Goal: Task Accomplishment & Management: Manage account settings

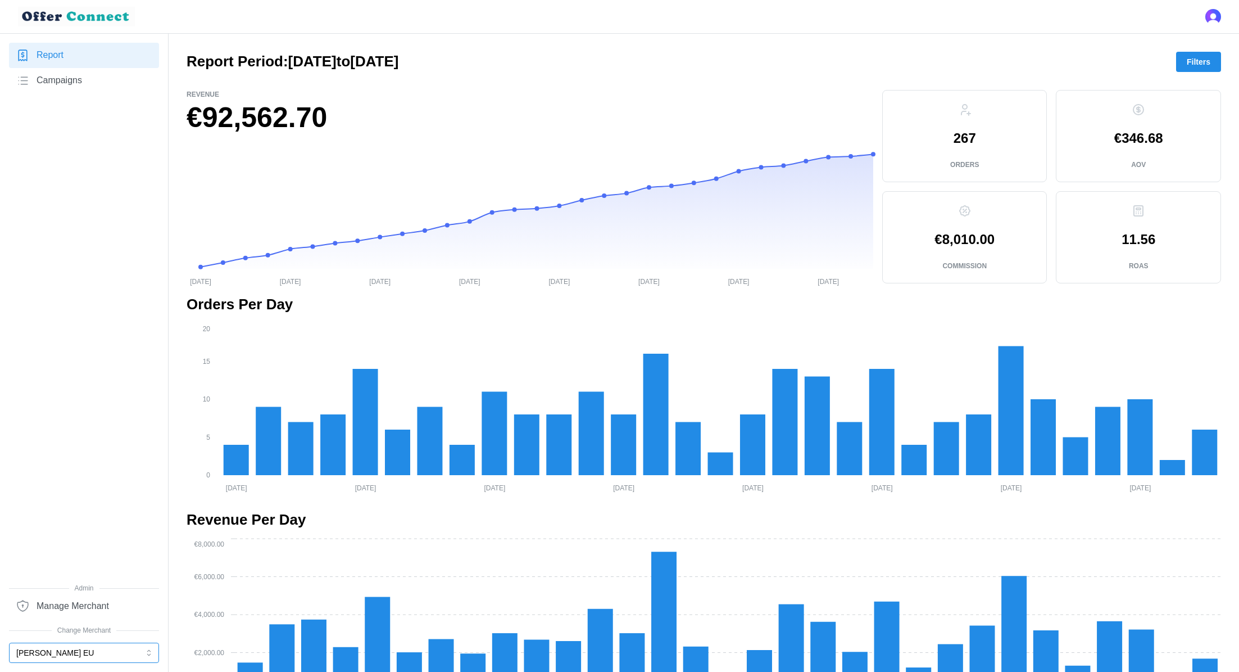
click at [44, 652] on button "[PERSON_NAME] EU" at bounding box center [84, 652] width 150 height 20
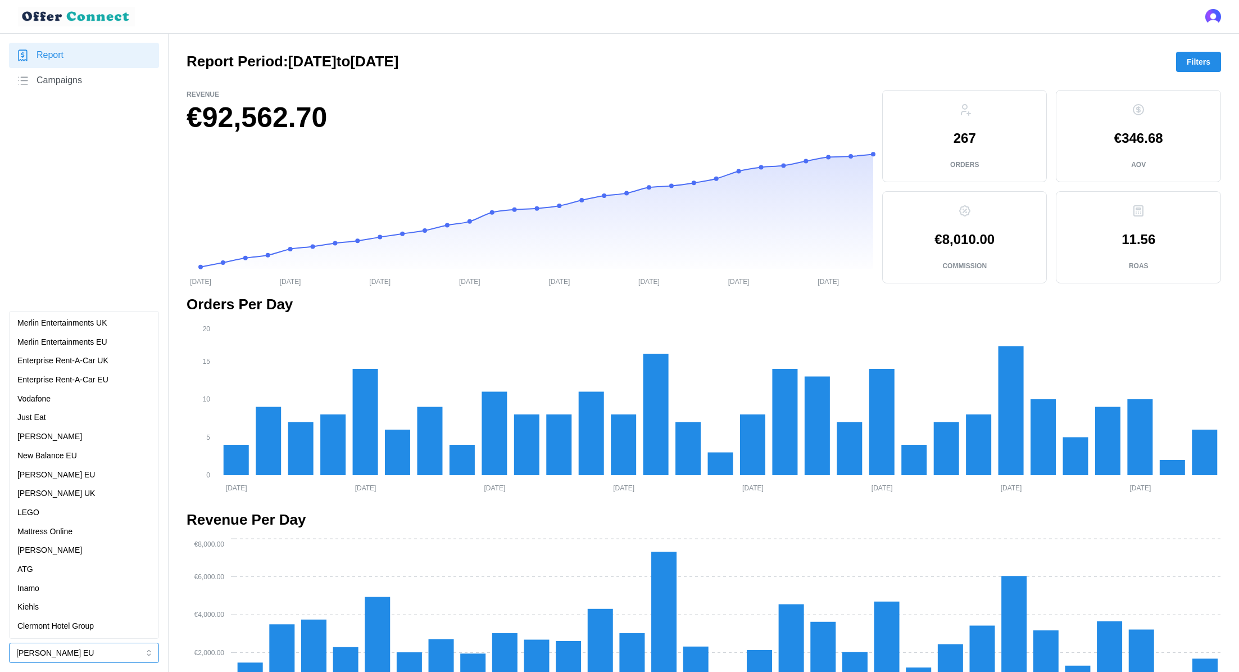
click at [65, 456] on p "New Balance EU" at bounding box center [47, 456] width 60 height 12
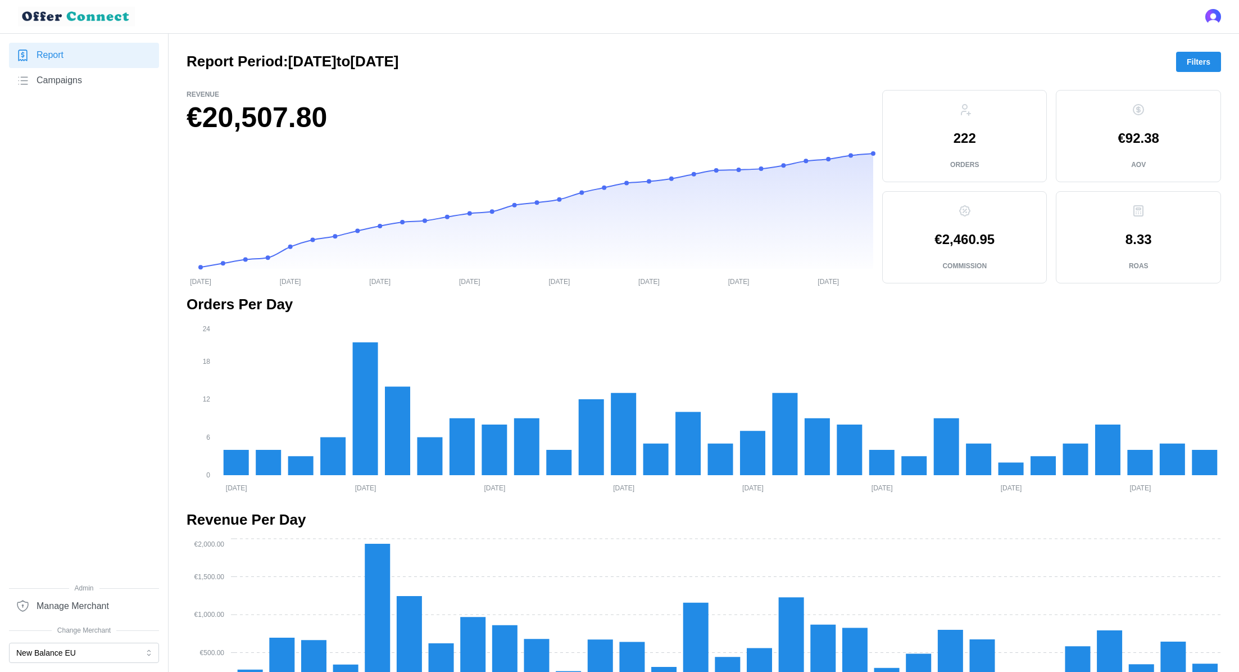
click at [85, 607] on span "Manage Merchant" at bounding box center [73, 606] width 72 height 14
click at [70, 604] on span "Manage Merchant" at bounding box center [73, 606] width 72 height 14
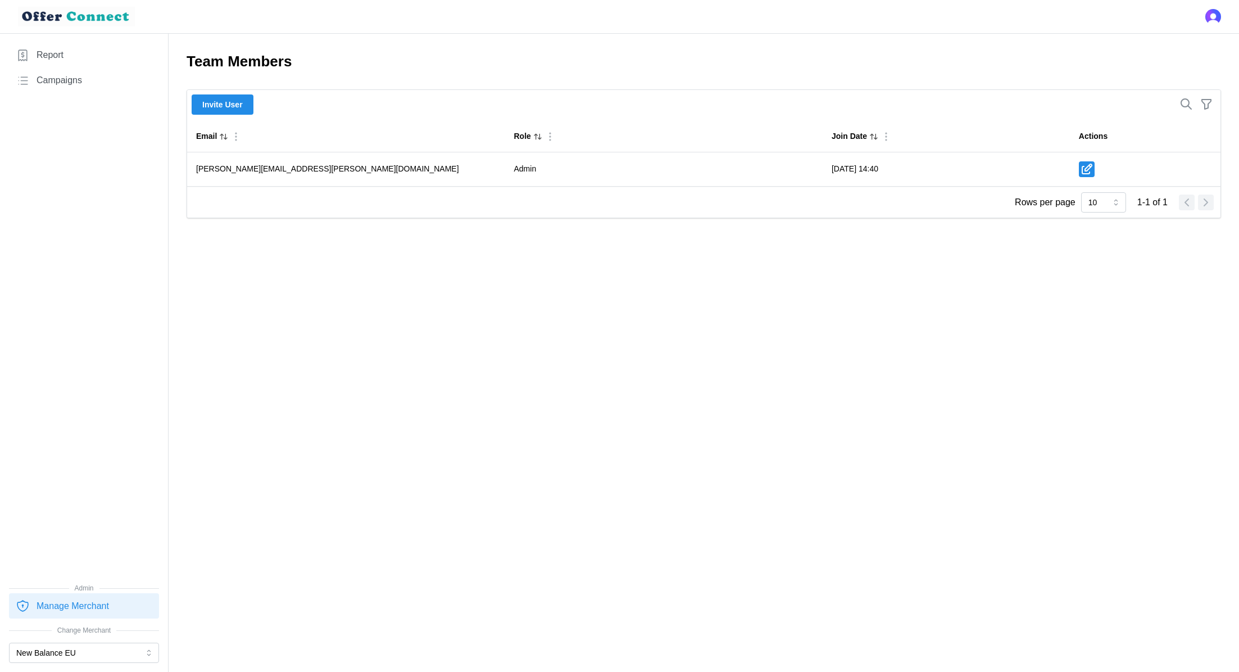
click at [228, 114] on span "Invite User" at bounding box center [222, 104] width 40 height 19
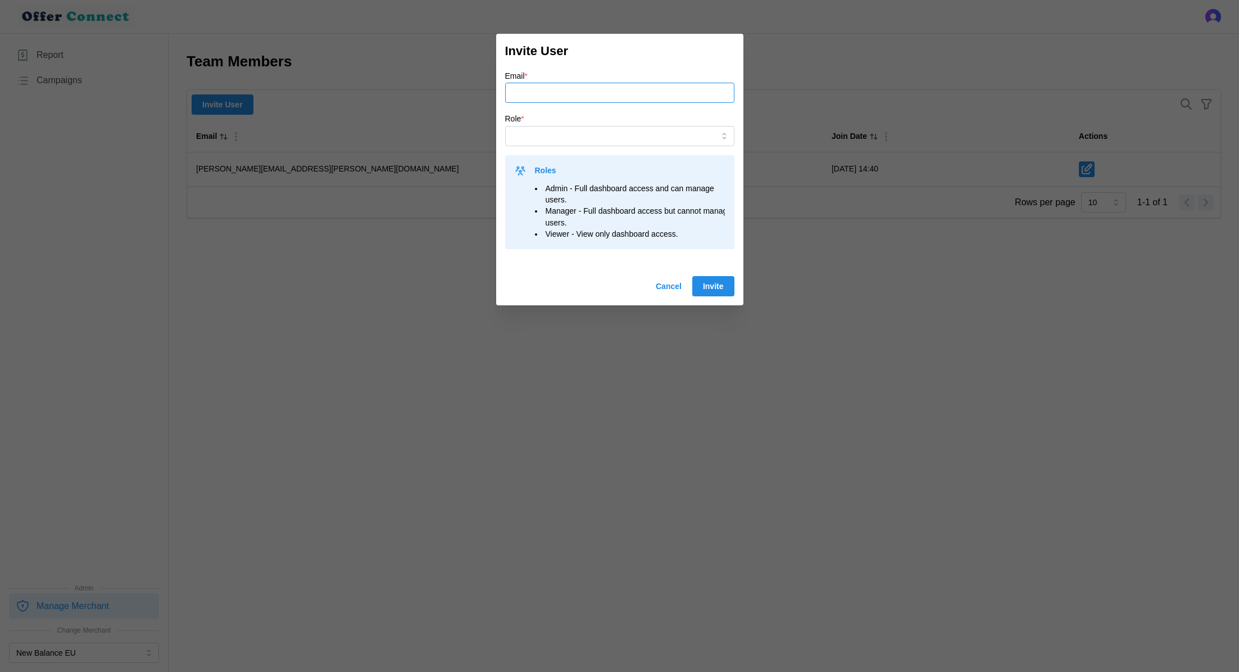
paste input "[PERSON_NAME][EMAIL_ADDRESS][DOMAIN_NAME]"
type input "[PERSON_NAME][EMAIL_ADDRESS][DOMAIN_NAME]"
click at [569, 133] on input "Role *" at bounding box center [619, 136] width 229 height 20
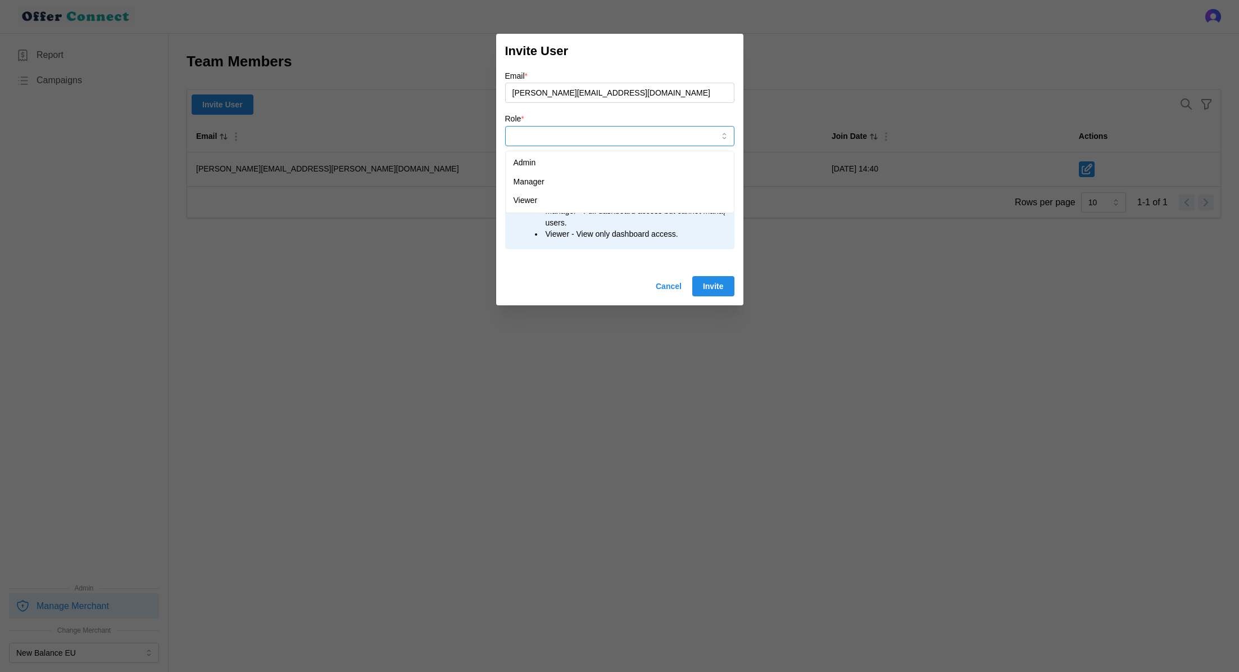
click at [557, 196] on div "Viewer" at bounding box center [620, 200] width 224 height 19
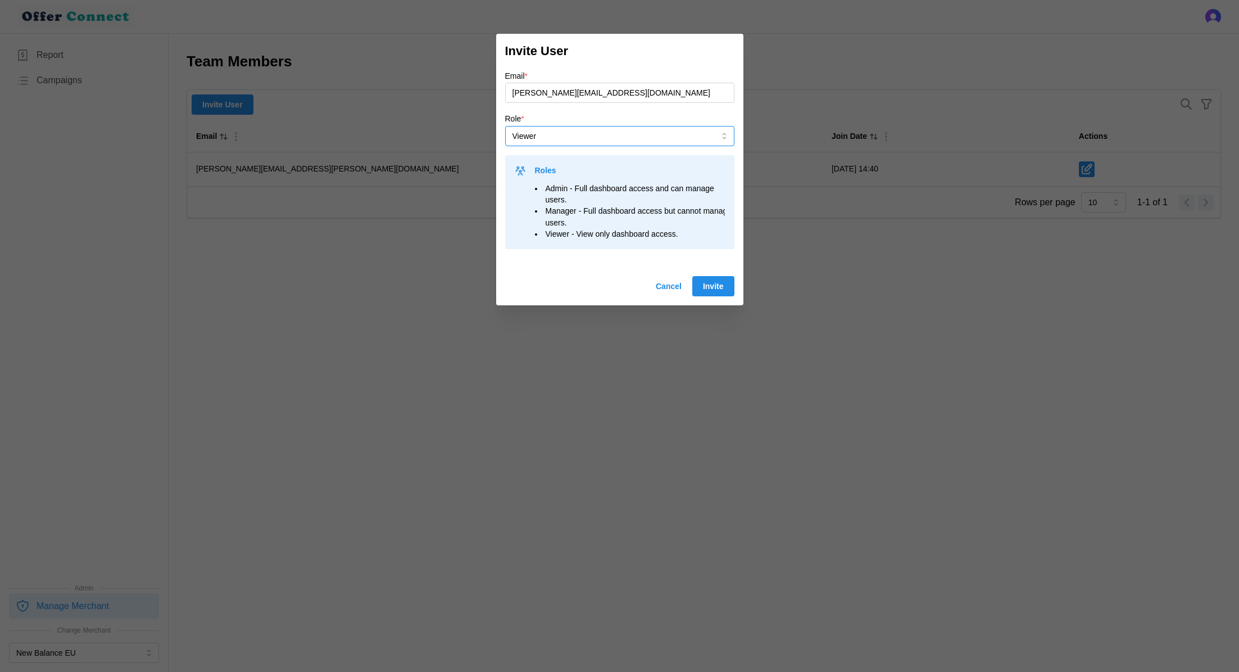
click at [649, 136] on input "Viewer" at bounding box center [619, 136] width 229 height 20
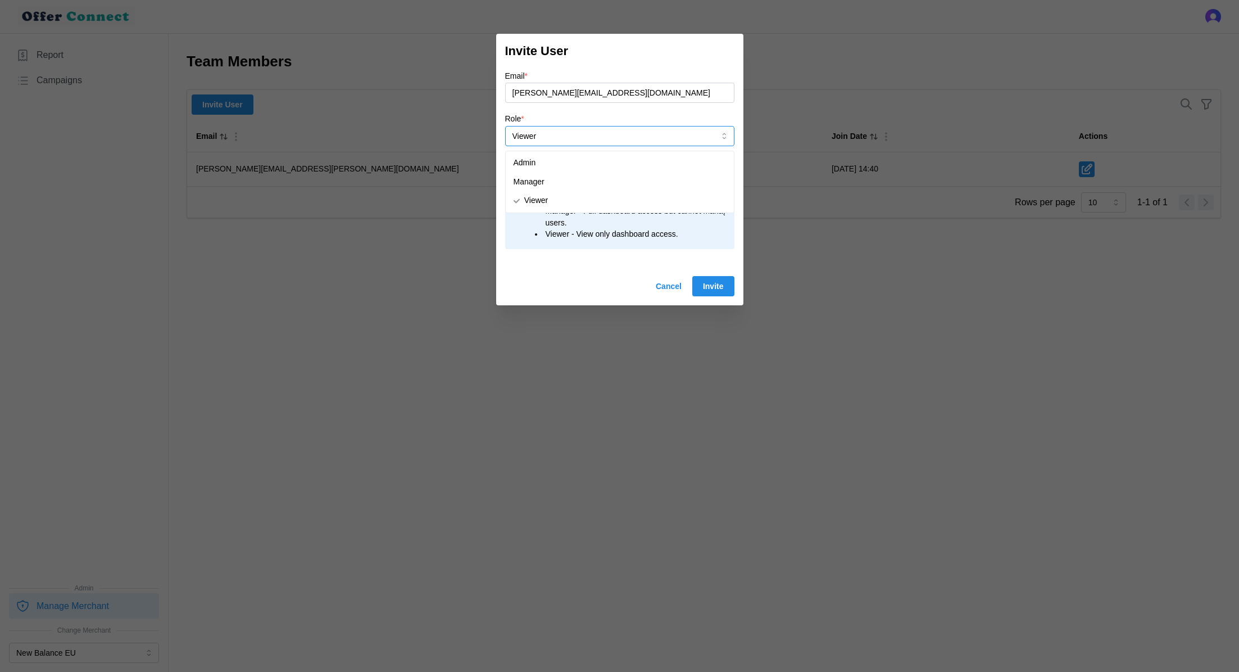
click at [622, 187] on div "Manager" at bounding box center [620, 182] width 224 height 19
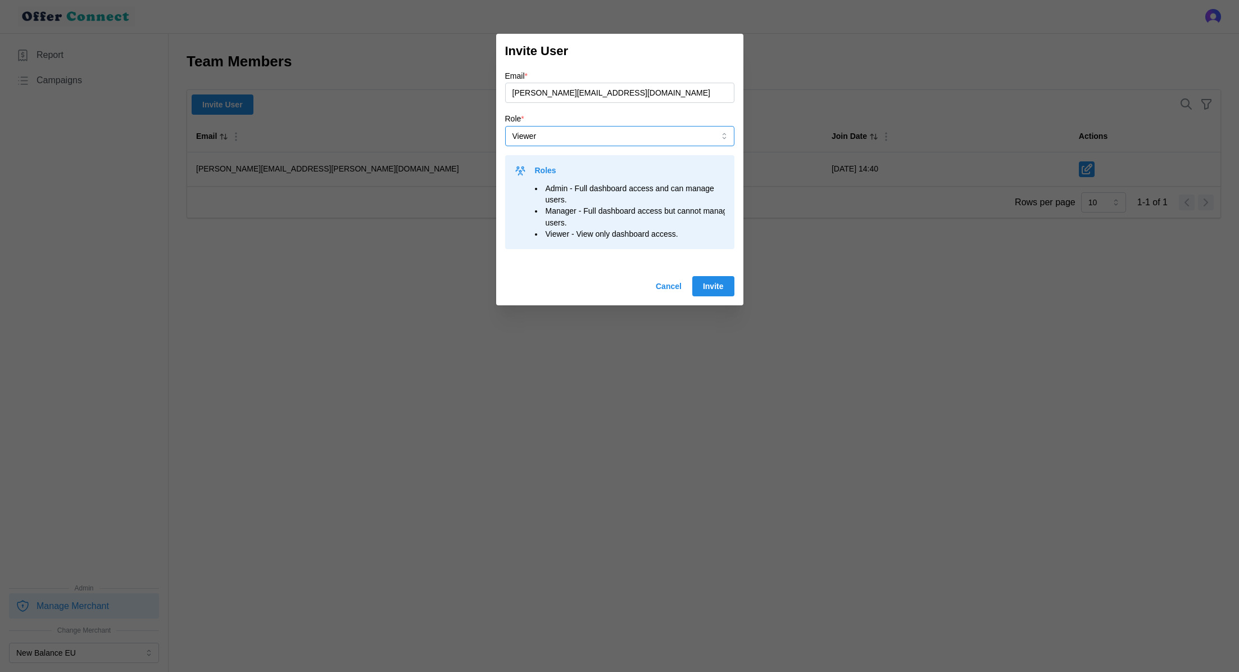
type input "Manager"
click at [711, 286] on span "Invite" at bounding box center [713, 285] width 21 height 19
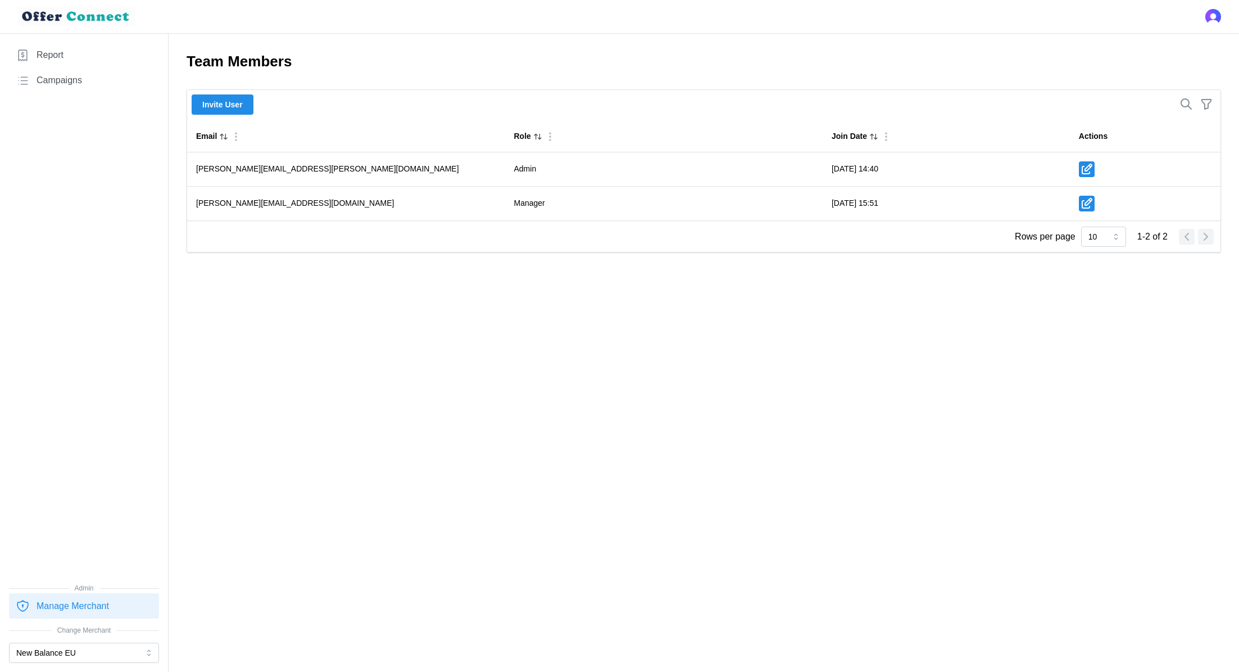
click at [97, 65] on link "Report" at bounding box center [84, 55] width 150 height 25
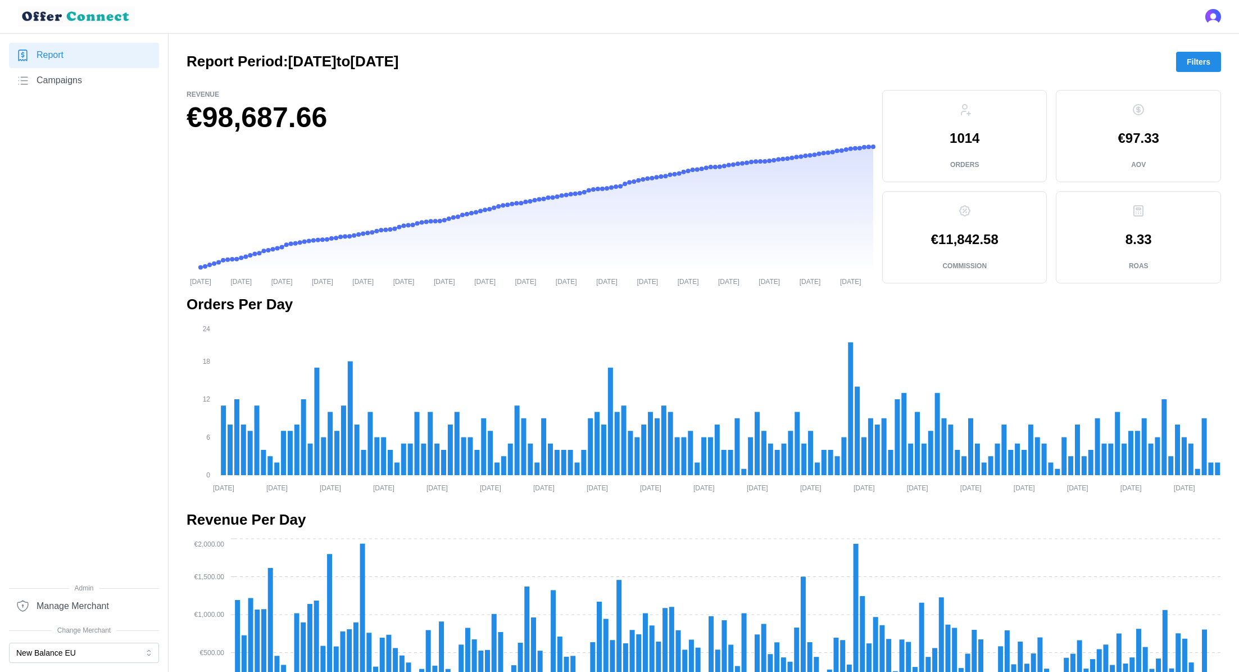
click at [1202, 63] on span "Filters" at bounding box center [1199, 61] width 24 height 19
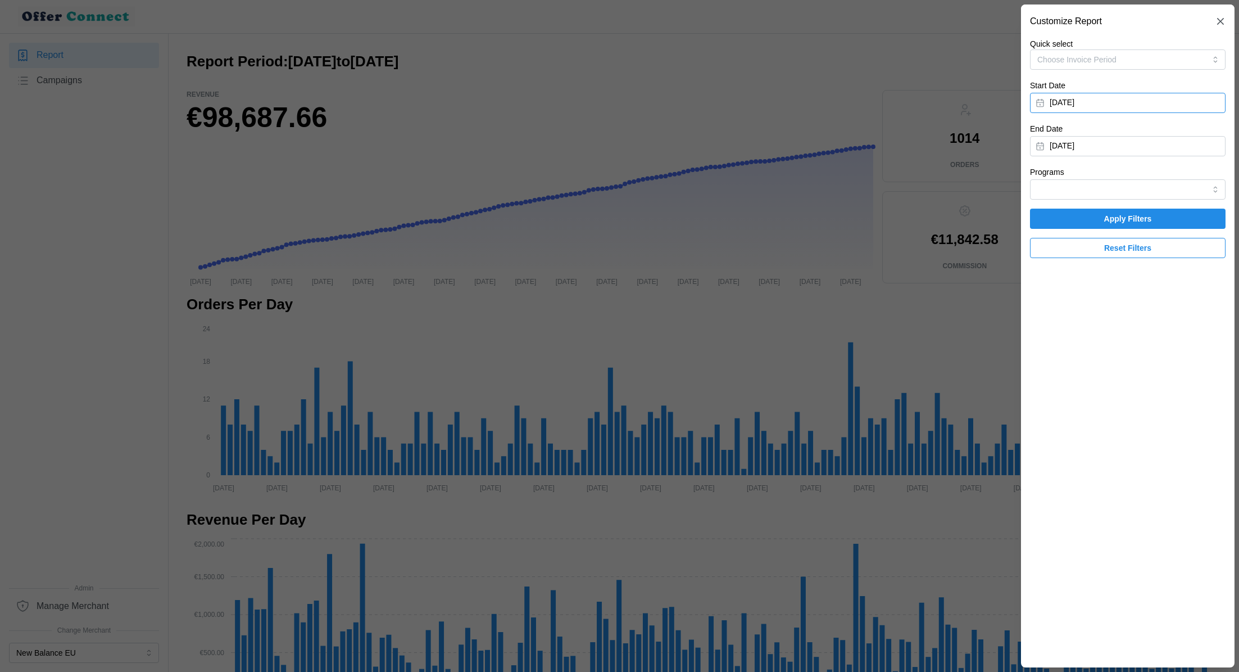
click at [1085, 95] on button "[DATE]" at bounding box center [1128, 103] width 196 height 20
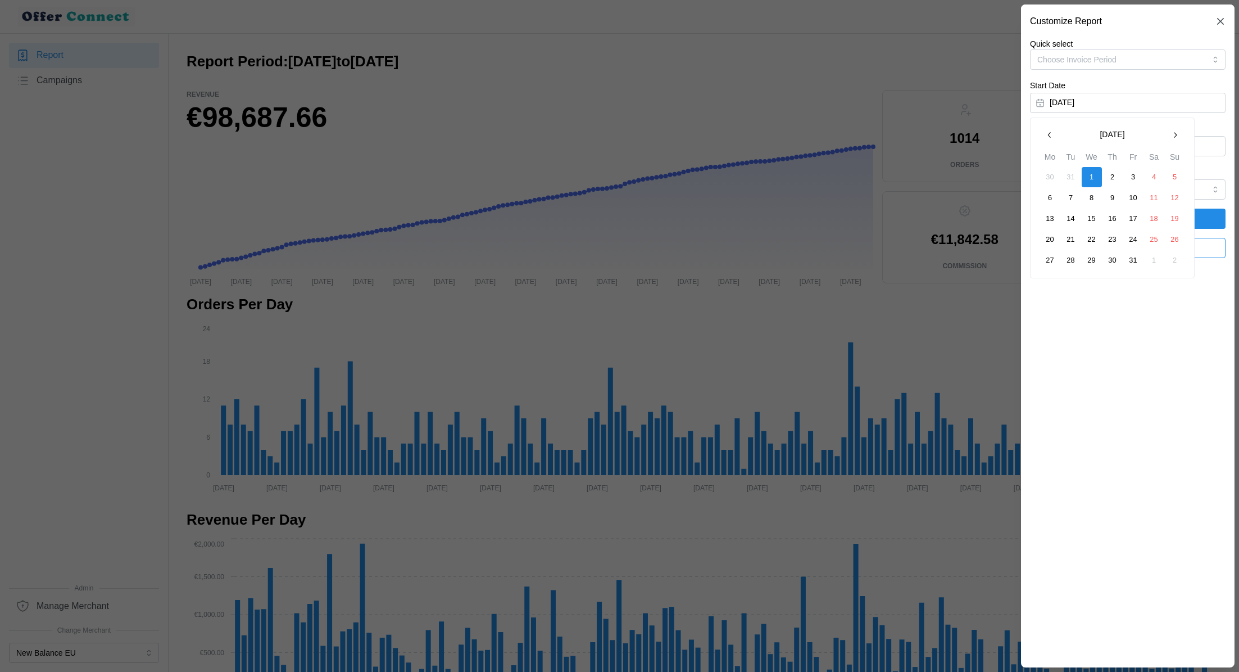
click at [1169, 136] on button "button" at bounding box center [1175, 135] width 20 height 20
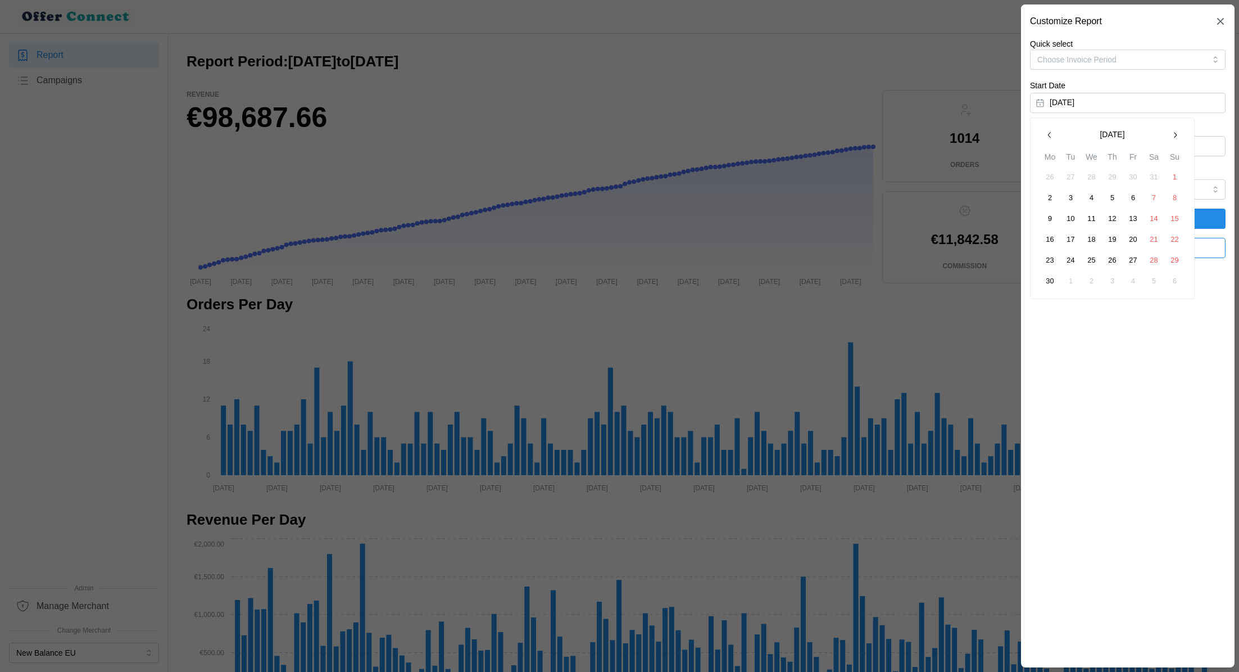
click at [1173, 138] on icon "button" at bounding box center [1175, 134] width 9 height 9
click at [1180, 133] on button "button" at bounding box center [1175, 135] width 20 height 20
click at [1127, 178] on button "1" at bounding box center [1133, 177] width 20 height 20
click at [1132, 150] on button "[DATE]" at bounding box center [1128, 146] width 196 height 20
click at [1052, 182] on icon "button" at bounding box center [1049, 178] width 9 height 9
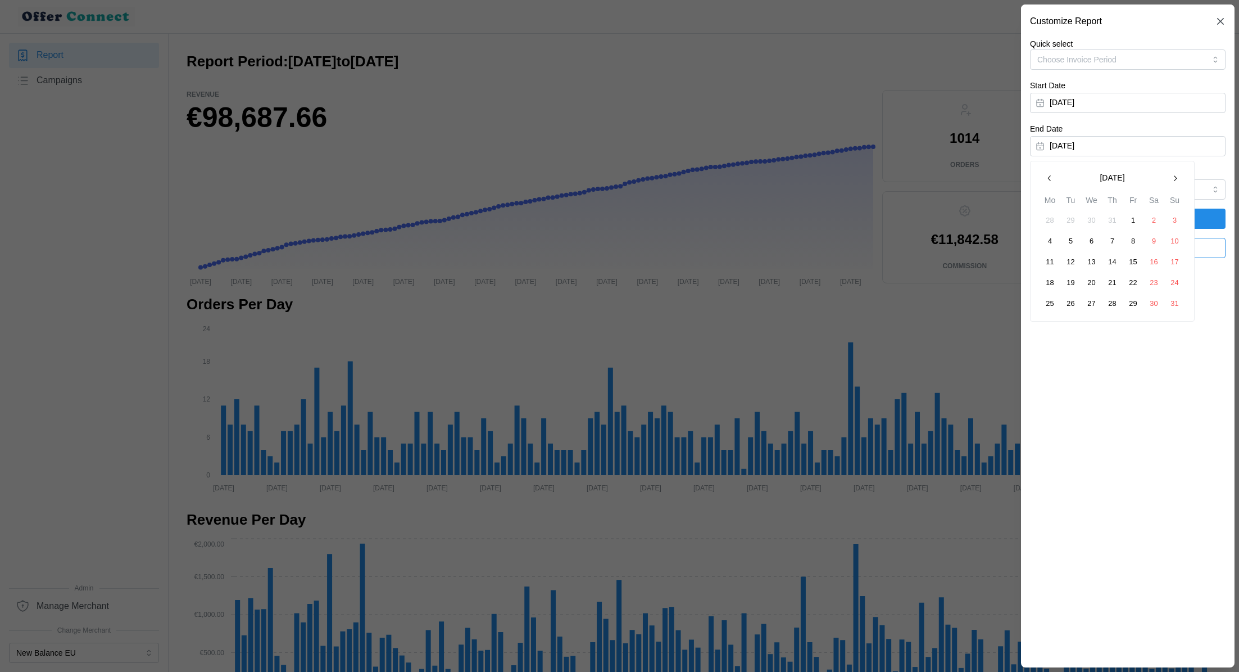
click at [1172, 304] on button "31" at bounding box center [1175, 303] width 20 height 20
click at [1170, 214] on span "Apply Filters" at bounding box center [1128, 218] width 174 height 19
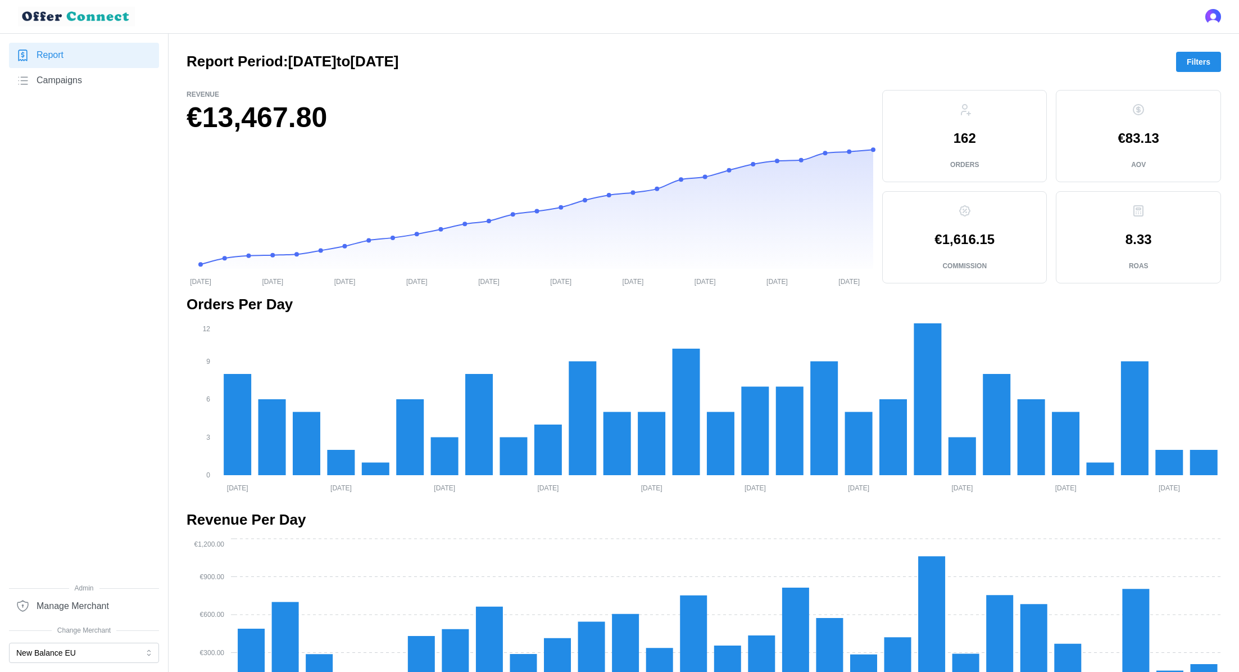
click at [240, 112] on h1 "€13,467.80" at bounding box center [530, 117] width 687 height 37
copy div "€13,467.80"
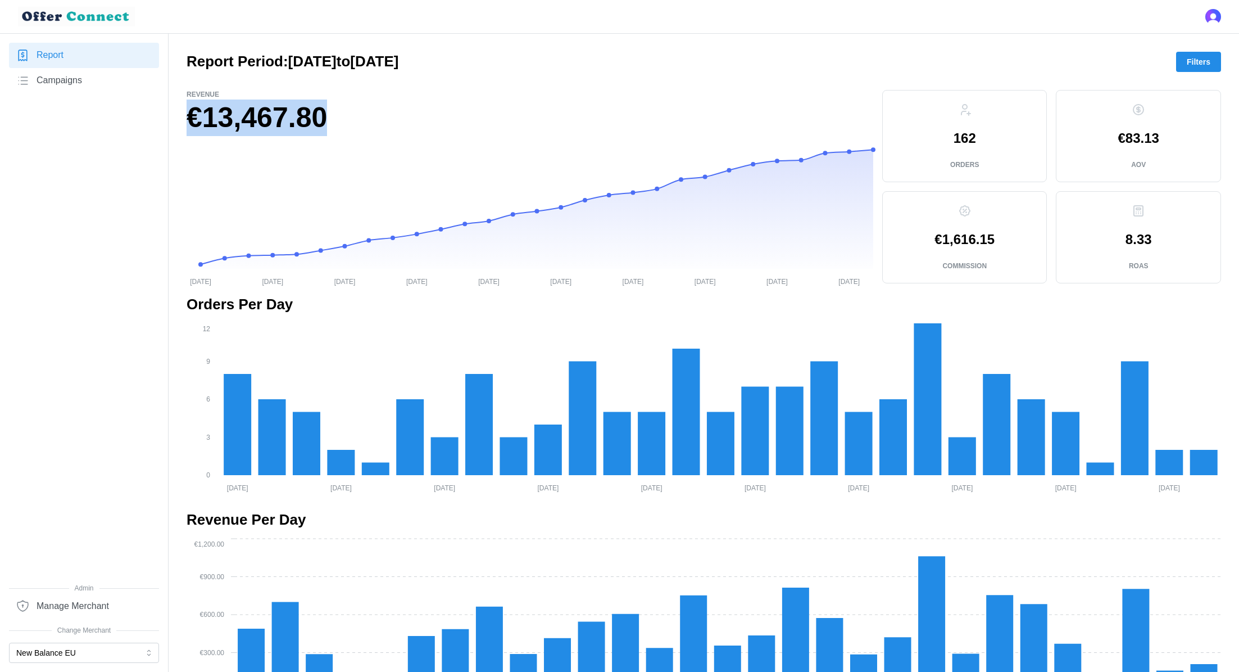
click at [1207, 67] on span "Filters" at bounding box center [1199, 61] width 24 height 19
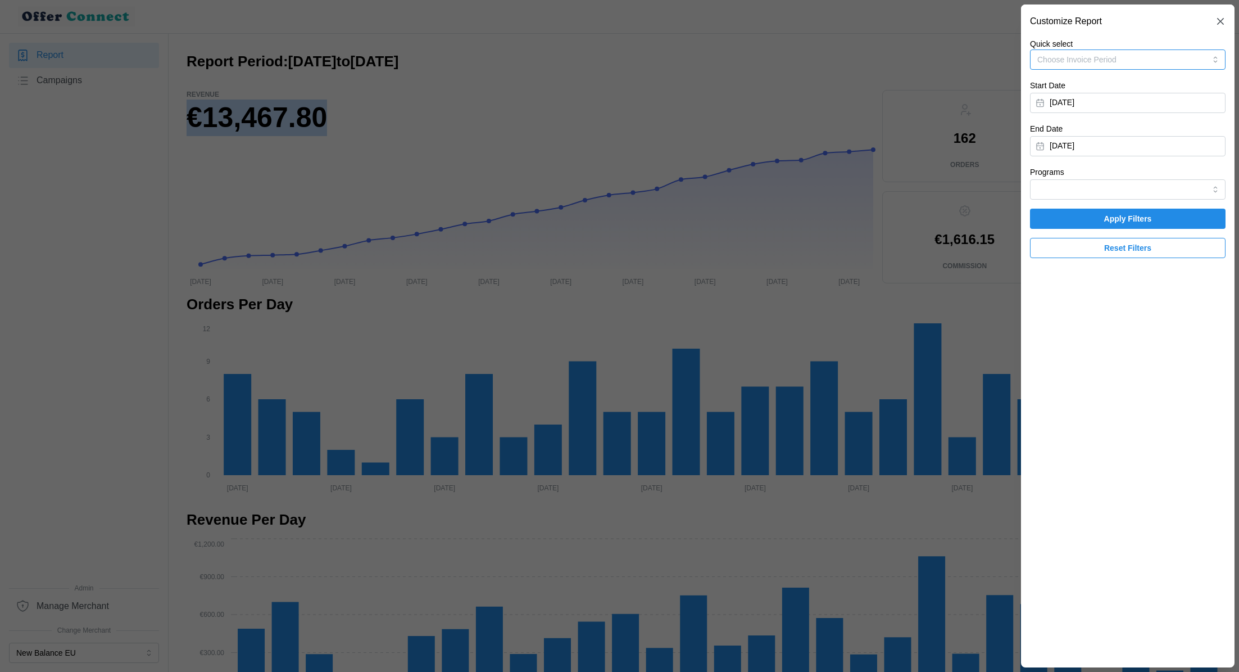
click at [1096, 55] on span "Choose Invoice Period" at bounding box center [1076, 59] width 79 height 9
click at [1092, 106] on button "[DATE]" at bounding box center [1128, 103] width 196 height 20
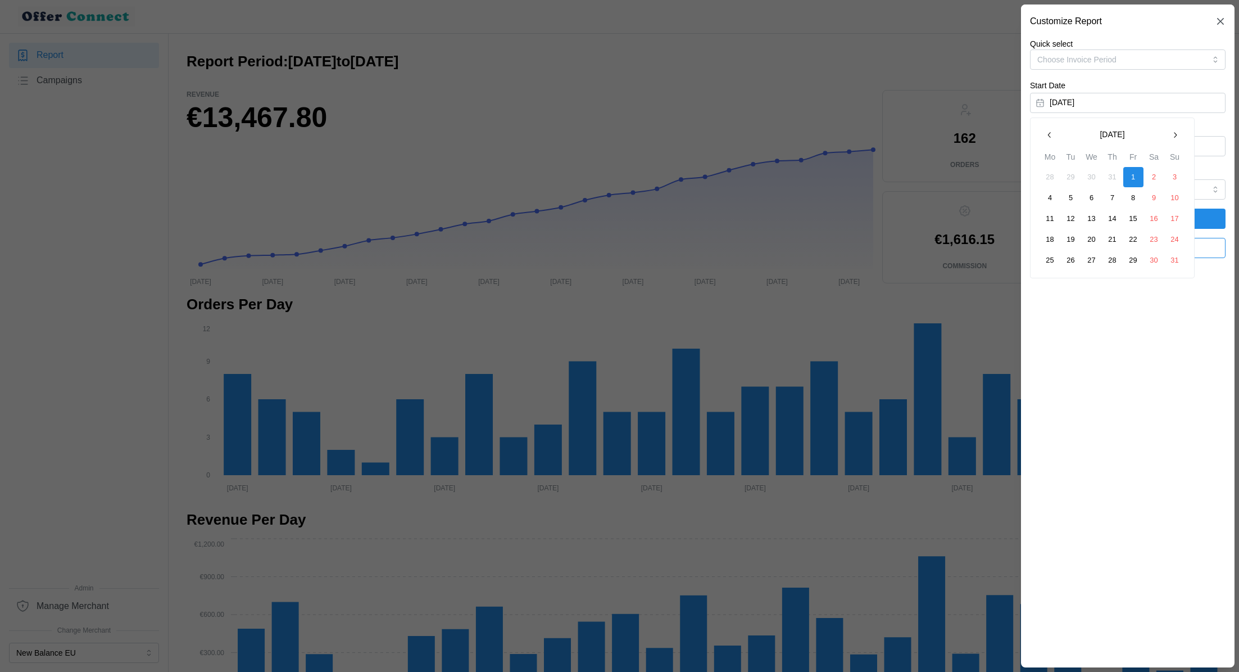
click at [1037, 137] on div "[DATE] Mo Tu We Th Fr Sa Su 28 29 30 31 1 2 3 4 5 6 7 8 9 10 11 12 13 14 15 16 …" at bounding box center [1112, 197] width 165 height 161
click at [1044, 137] on button "button" at bounding box center [1050, 135] width 20 height 20
click at [1070, 175] on button "1" at bounding box center [1071, 177] width 20 height 20
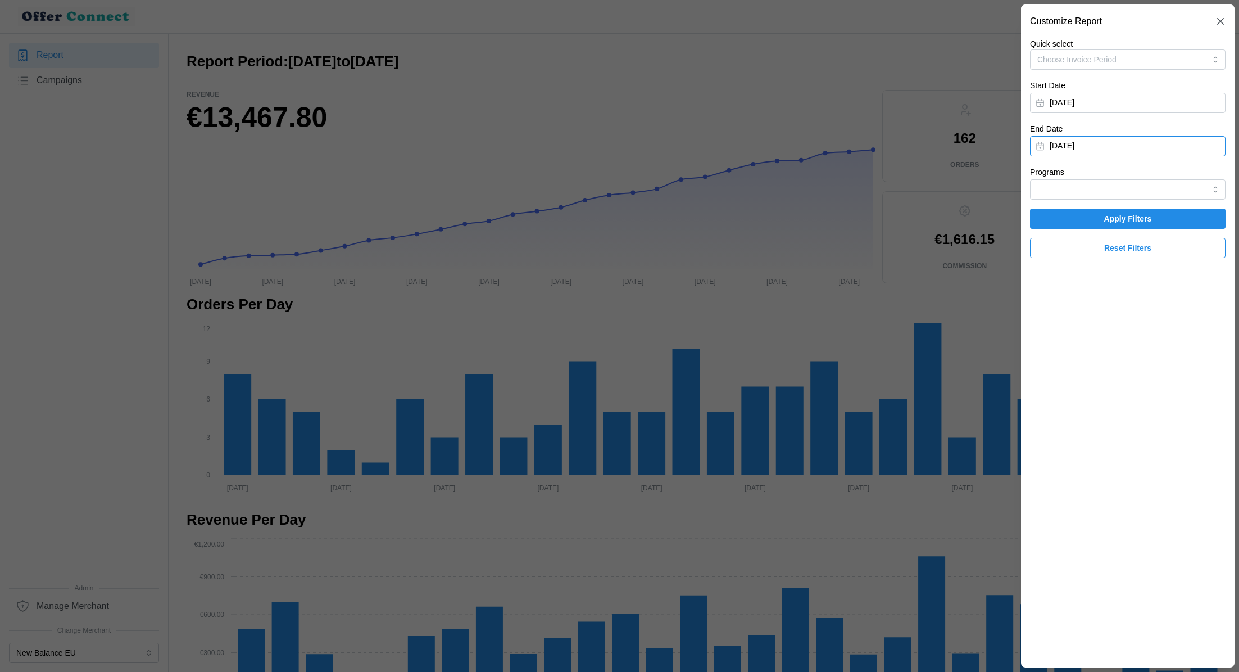
click at [1090, 141] on button "[DATE]" at bounding box center [1128, 146] width 196 height 20
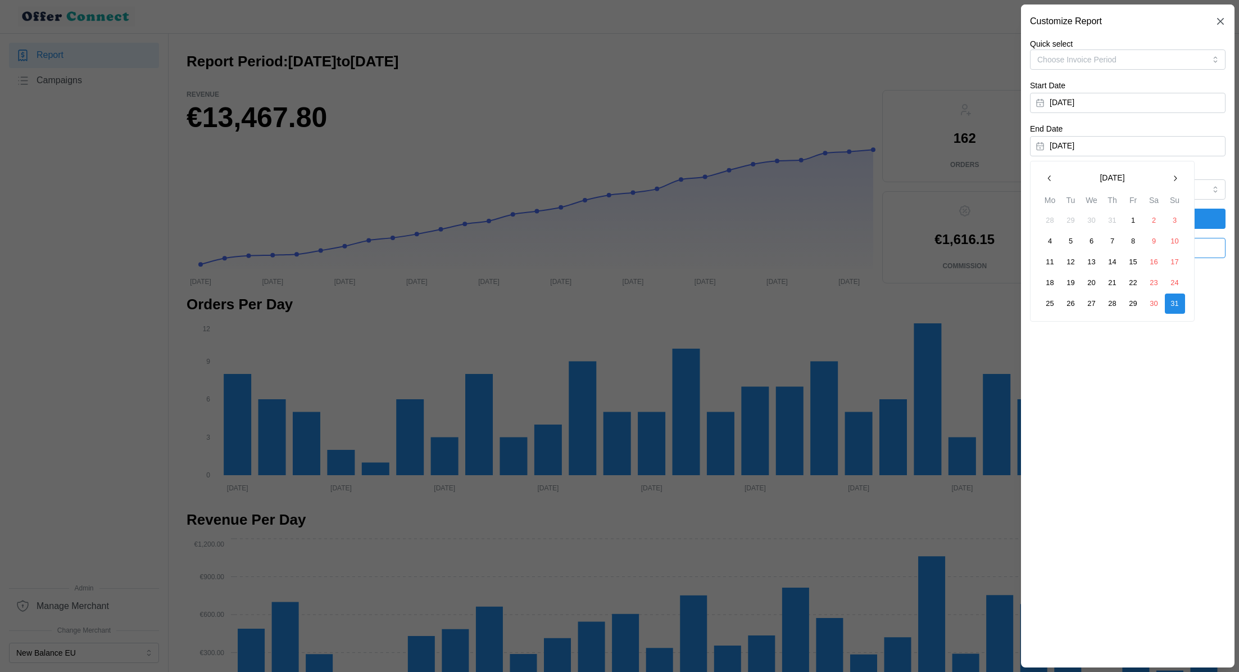
click at [1052, 176] on icon "button" at bounding box center [1049, 178] width 9 height 9
click at [1113, 303] on button "31" at bounding box center [1113, 303] width 20 height 20
click at [1181, 218] on span "Apply Filters" at bounding box center [1128, 218] width 174 height 19
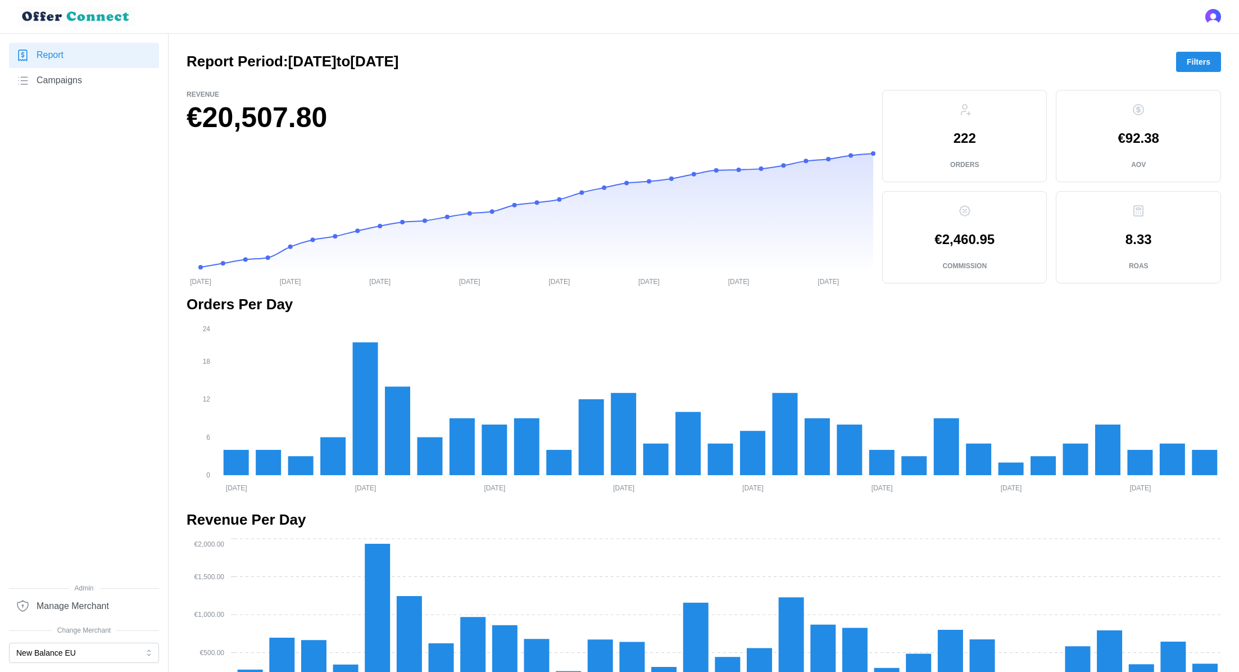
click at [1201, 54] on span "Filters" at bounding box center [1199, 61] width 24 height 19
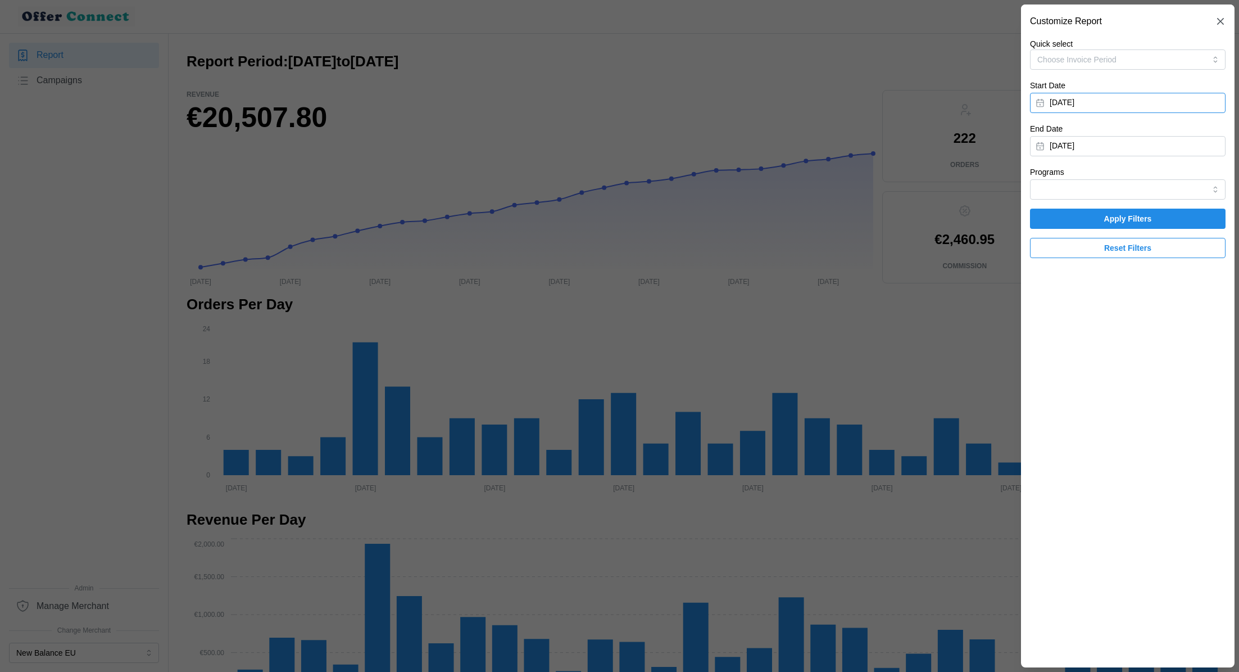
click at [1073, 112] on button "[DATE]" at bounding box center [1128, 103] width 196 height 20
click at [1050, 134] on icon "button" at bounding box center [1049, 134] width 9 height 9
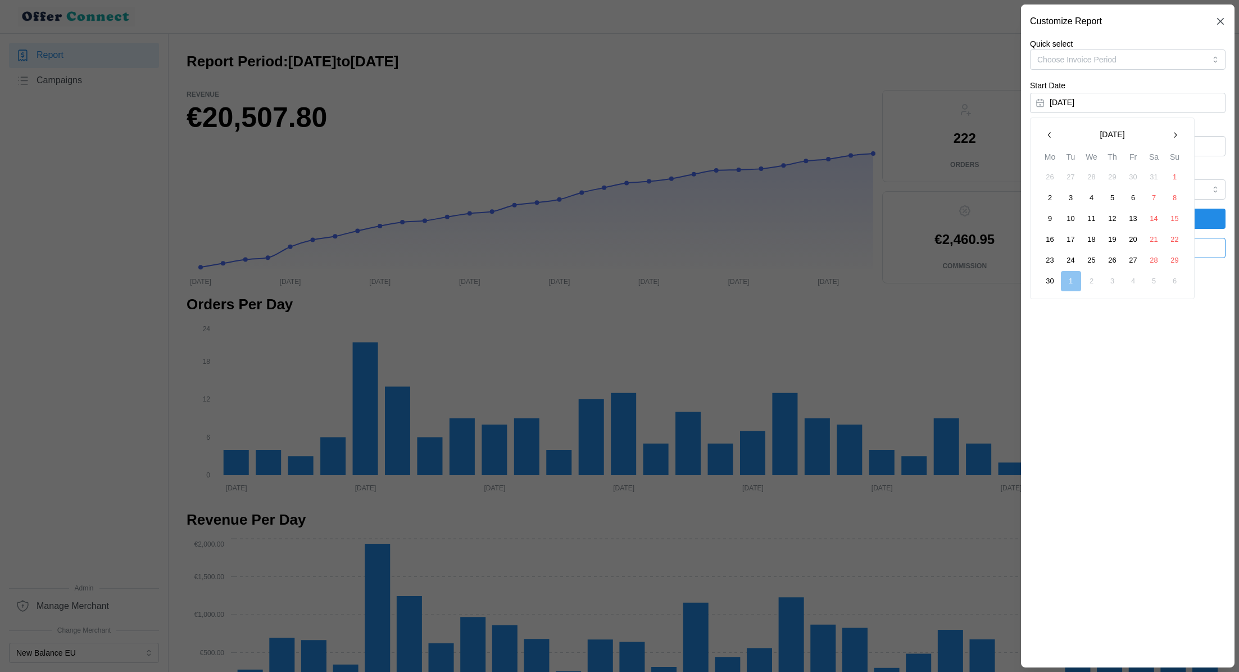
click at [1172, 178] on button "1" at bounding box center [1175, 177] width 20 height 20
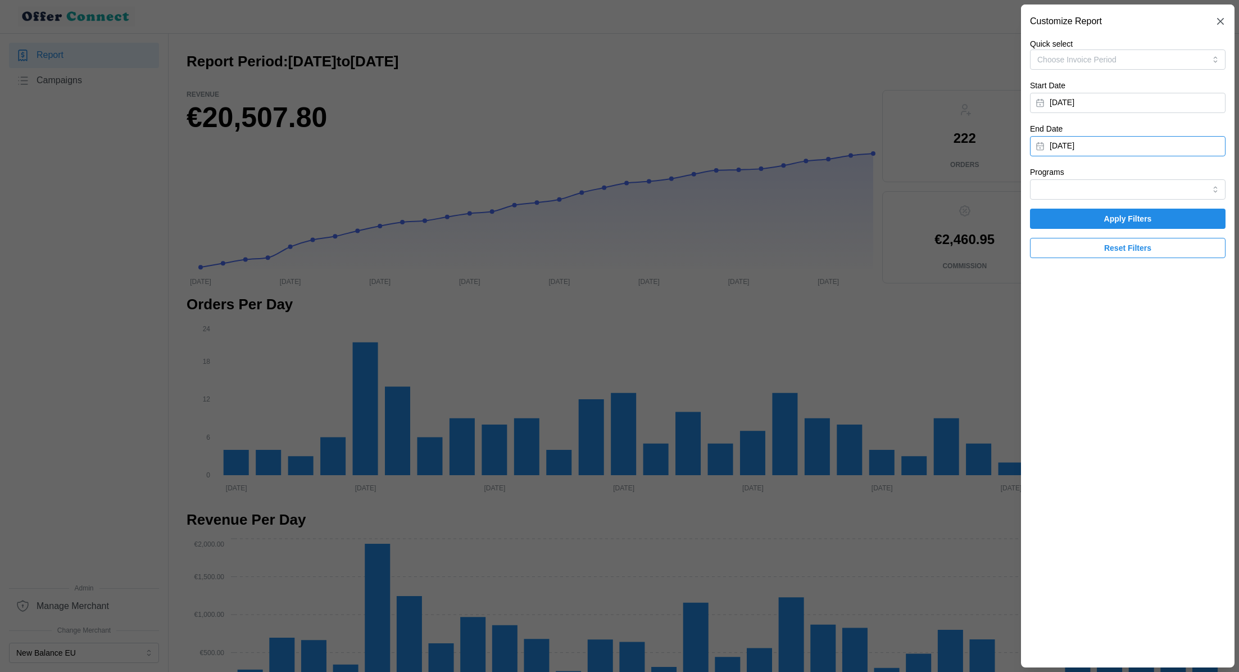
click at [1154, 140] on button "[DATE]" at bounding box center [1128, 146] width 196 height 20
click at [1053, 182] on button "button" at bounding box center [1050, 178] width 20 height 20
click at [1045, 324] on button "30" at bounding box center [1050, 324] width 20 height 20
click at [1082, 226] on span "Apply Filters" at bounding box center [1128, 218] width 174 height 19
